Goal: Entertainment & Leisure: Consume media (video, audio)

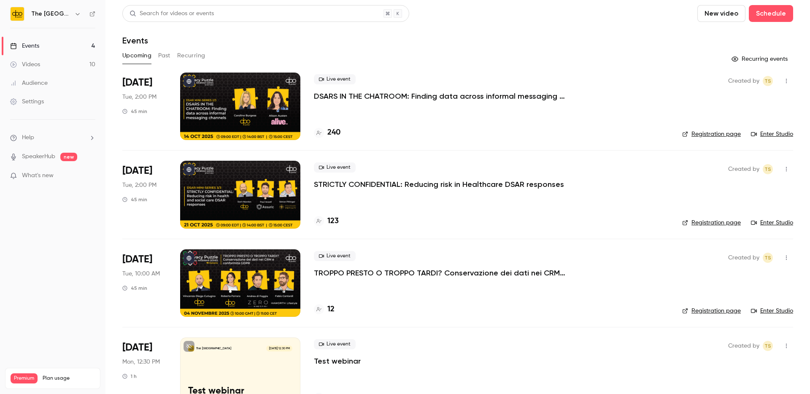
click at [41, 63] on link "Videos 10" at bounding box center [52, 64] width 105 height 19
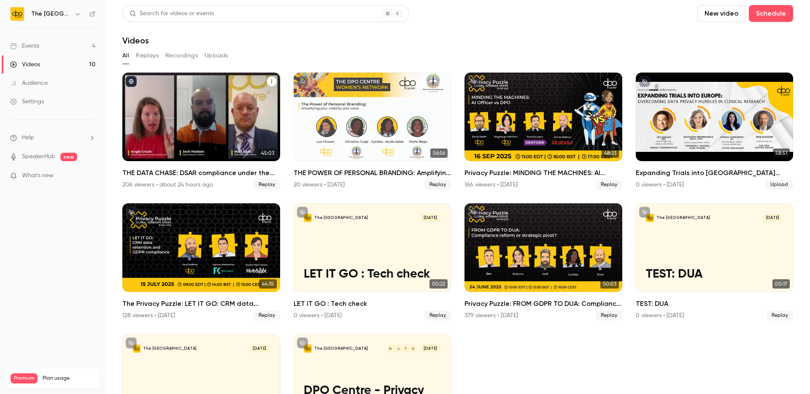
click at [218, 110] on div "THE DATA CHASE: DSAR compliance under the UK’s new data law" at bounding box center [201, 117] width 158 height 89
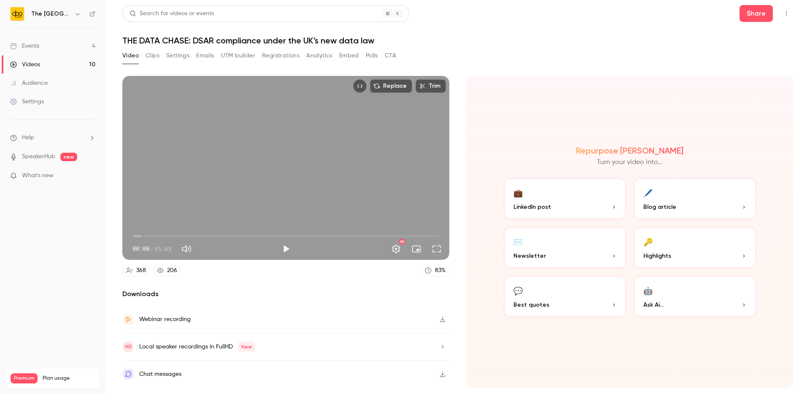
click at [413, 370] on div "Chat messages" at bounding box center [285, 374] width 327 height 27
click at [448, 373] on button "button" at bounding box center [443, 374] width 14 height 14
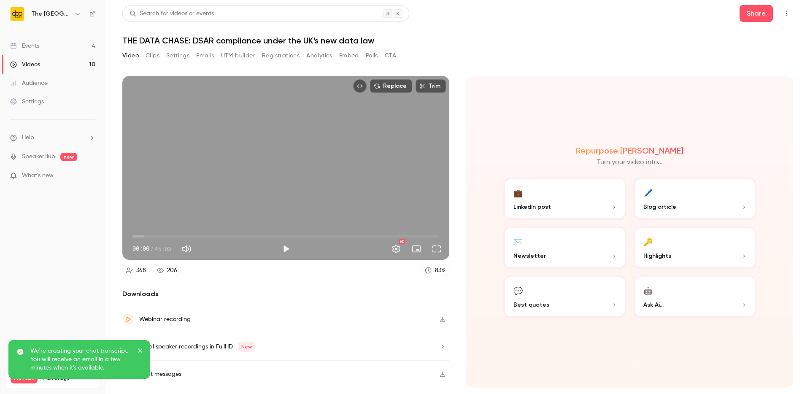
click at [140, 348] on icon "close" at bounding box center [141, 350] width 6 height 7
